Goal: Find specific page/section: Find specific page/section

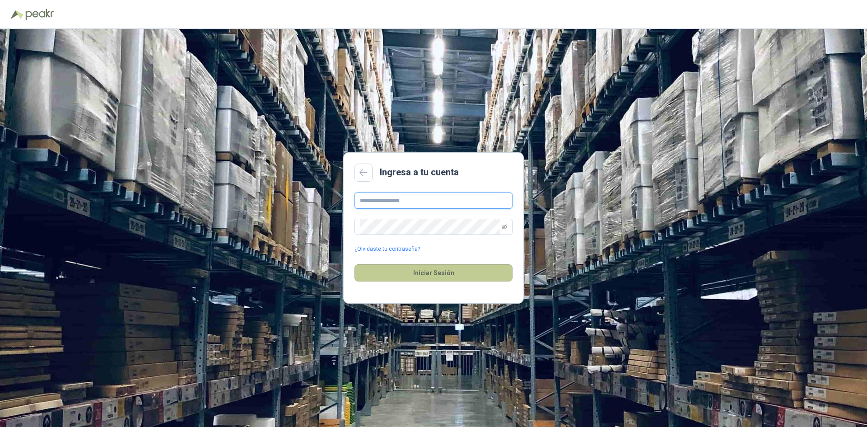
type input "**********"
click at [440, 275] on button "Iniciar Sesión" at bounding box center [434, 272] width 158 height 17
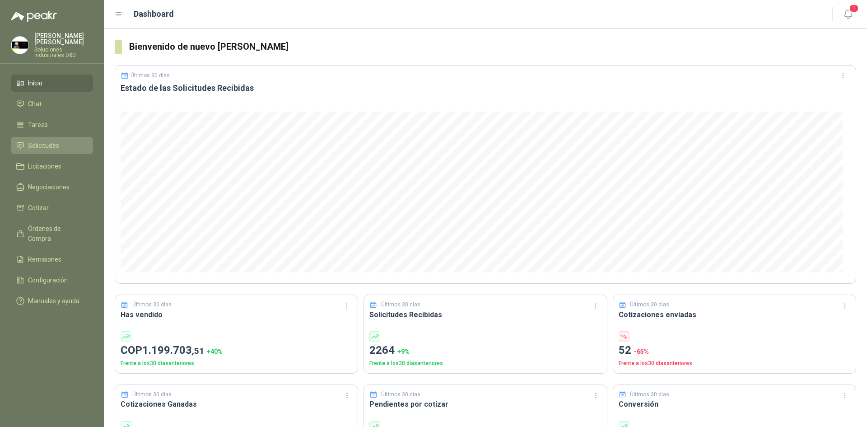
click at [45, 141] on span "Solicitudes" at bounding box center [43, 145] width 31 height 10
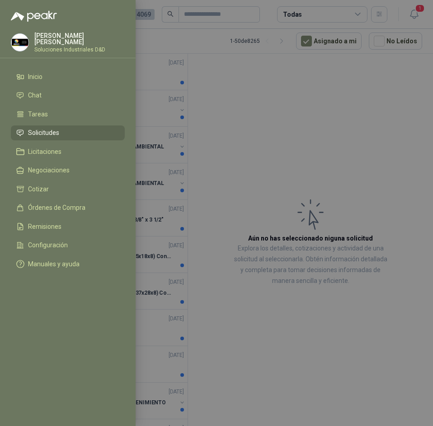
click at [275, 28] on div at bounding box center [216, 213] width 433 height 426
